Goal: Use online tool/utility: Utilize a website feature to perform a specific function

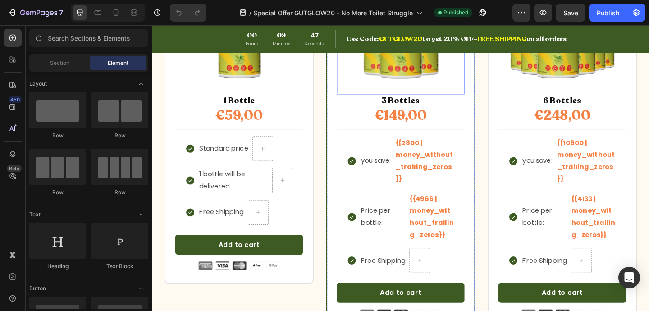
scroll to position [1914, 0]
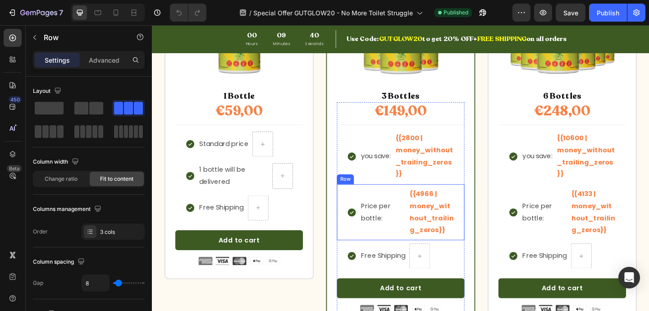
click at [359, 193] on div "Row" at bounding box center [361, 193] width 15 height 8
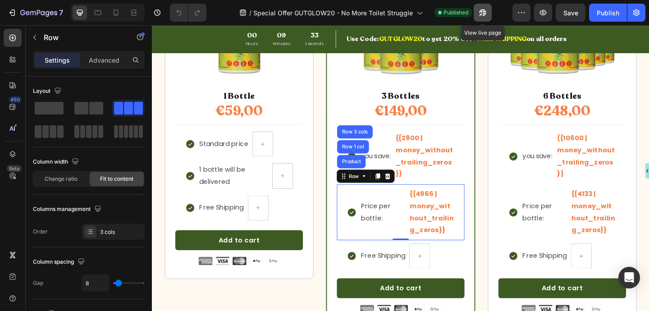
click at [481, 13] on icon "button" at bounding box center [482, 12] width 9 height 9
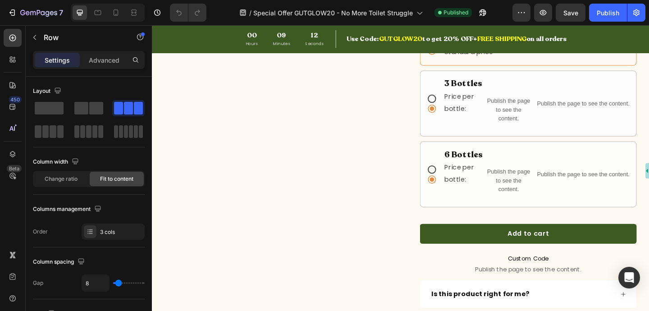
scroll to position [254, 0]
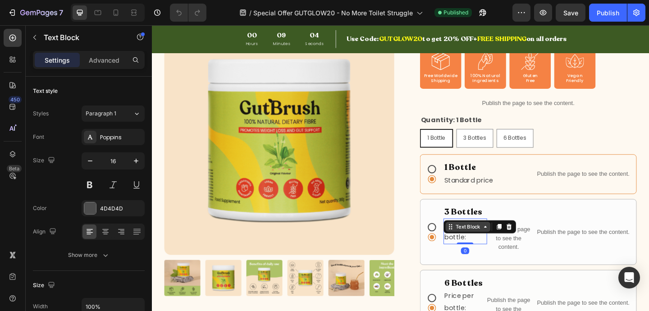
click at [477, 241] on div "Text Block" at bounding box center [495, 244] width 49 height 11
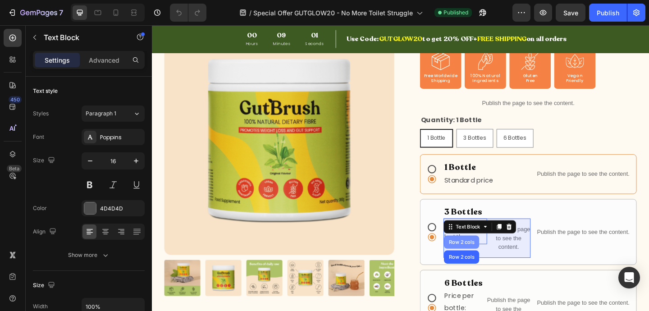
click at [482, 259] on div "Row 2 cols" at bounding box center [488, 261] width 31 height 5
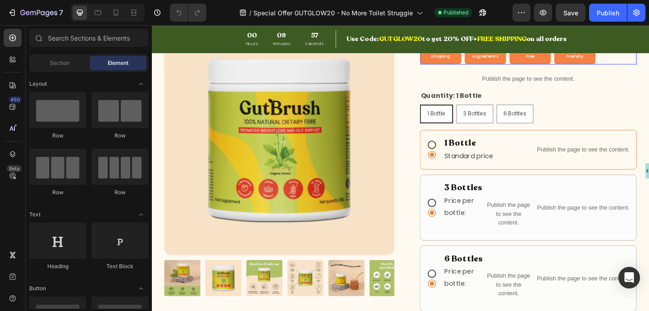
scroll to position [299, 0]
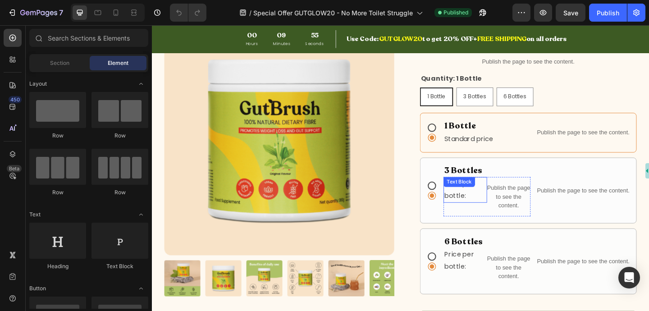
click at [481, 195] on div "Text Block" at bounding box center [486, 195] width 31 height 8
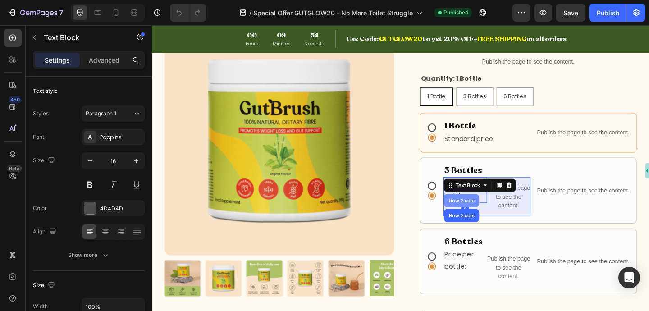
click at [483, 216] on div "Row 2 cols" at bounding box center [488, 215] width 31 height 5
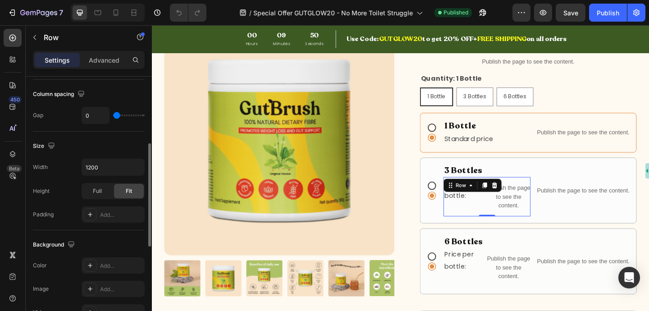
scroll to position [155, 0]
